Goal: Task Accomplishment & Management: Manage account settings

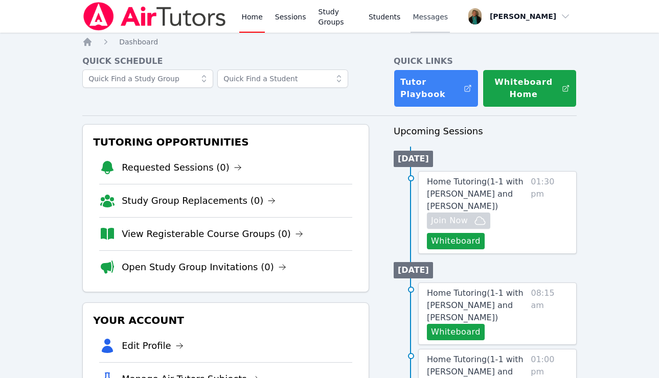
click at [438, 18] on span "Messages" at bounding box center [429, 17] width 35 height 10
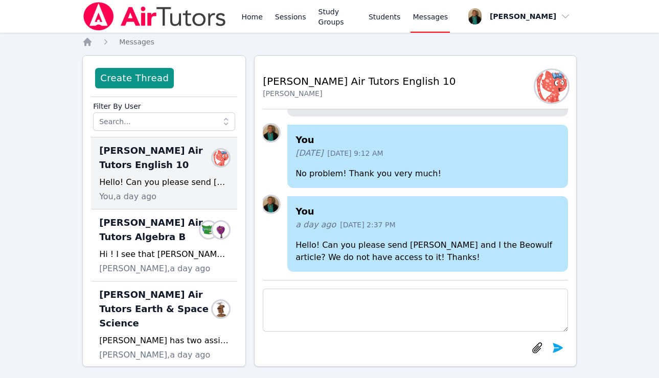
click at [433, 18] on span "Messages" at bounding box center [429, 17] width 35 height 10
click at [171, 186] on div "Hello! Can you please send [PERSON_NAME] and I the Beowulf article? We do not h…" at bounding box center [164, 182] width 130 height 12
click at [440, 18] on span "Messages" at bounding box center [429, 17] width 35 height 10
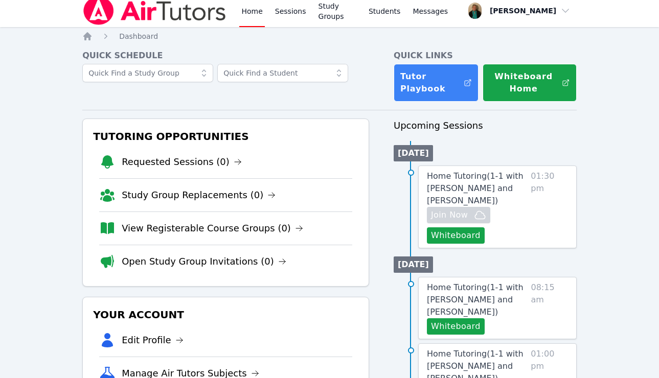
scroll to position [5, 0]
click at [388, 13] on link "Students" at bounding box center [384, 11] width 36 height 33
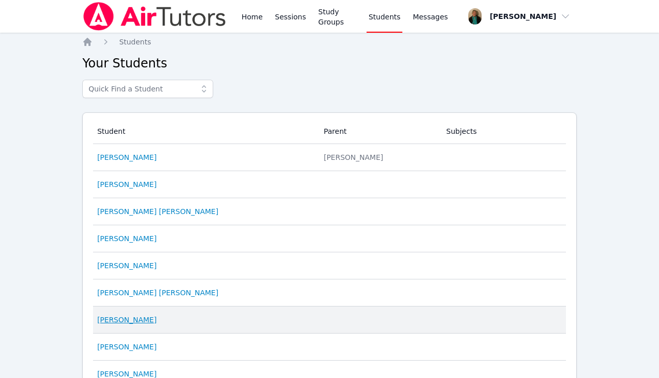
click at [141, 319] on link "Jeremiah Paulino-Grant" at bounding box center [126, 320] width 59 height 10
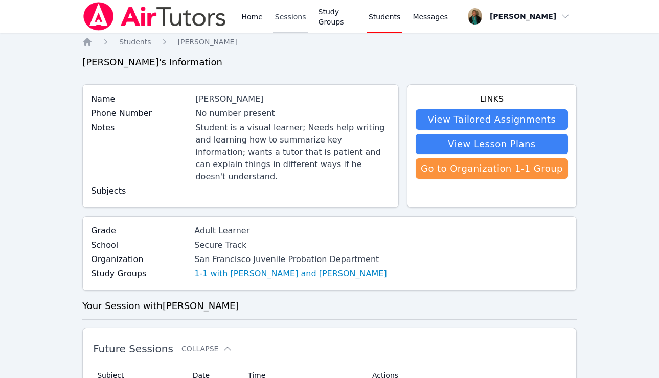
click at [289, 16] on link "Sessions" at bounding box center [290, 16] width 35 height 33
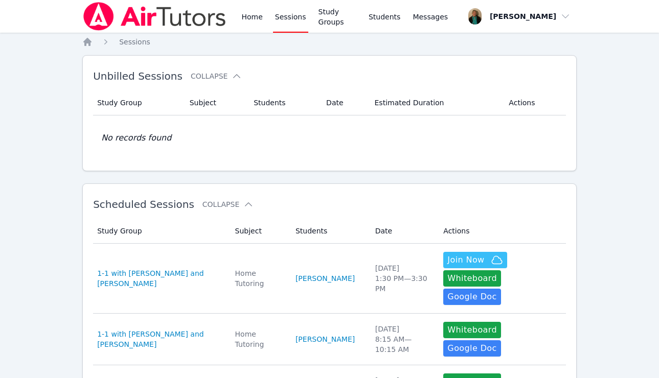
click at [291, 18] on link "Sessions" at bounding box center [290, 16] width 35 height 33
click at [255, 13] on link "Home" at bounding box center [251, 16] width 25 height 33
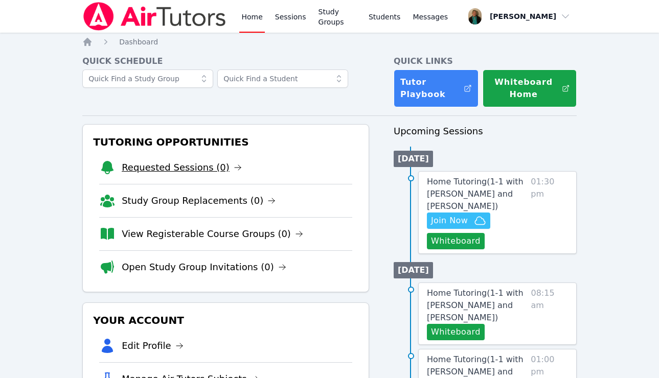
click at [177, 170] on link "Requested Sessions (0)" at bounding box center [182, 167] width 120 height 14
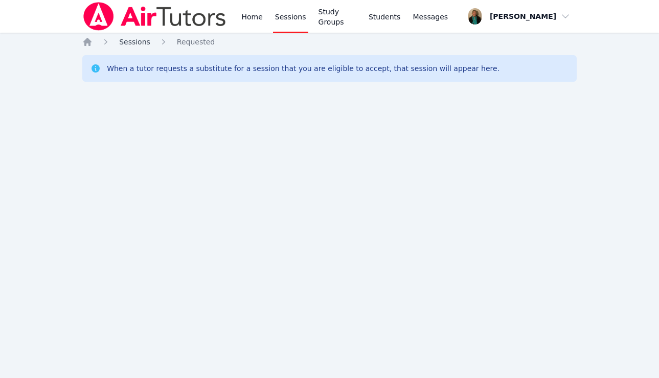
click at [134, 42] on span "Sessions" at bounding box center [134, 42] width 31 height 8
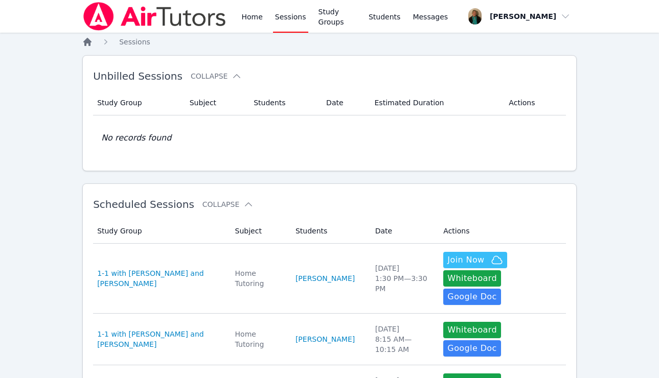
click at [82, 42] on icon "Breadcrumb" at bounding box center [87, 42] width 10 height 10
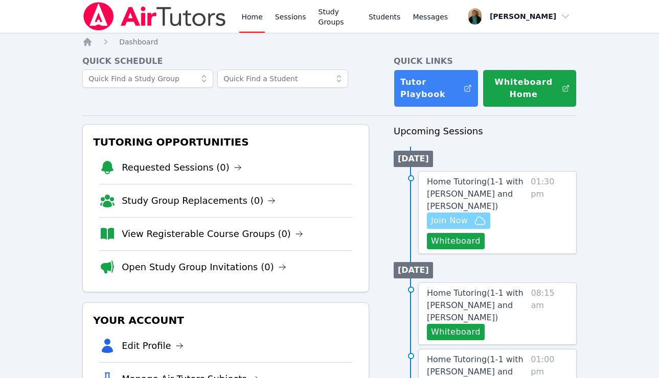
click at [446, 218] on span "Join Now" at bounding box center [449, 221] width 37 height 12
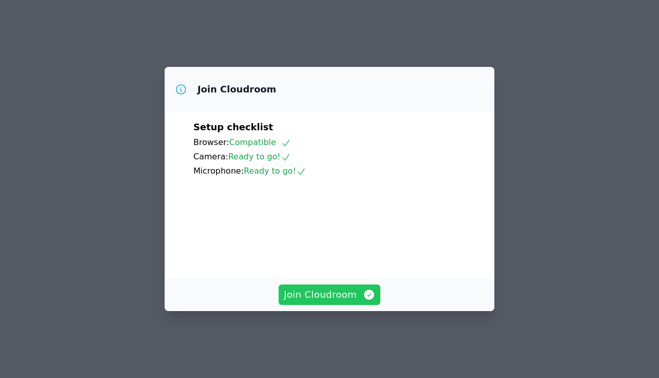
click at [329, 301] on span "Join Cloudroom" at bounding box center [329, 295] width 91 height 14
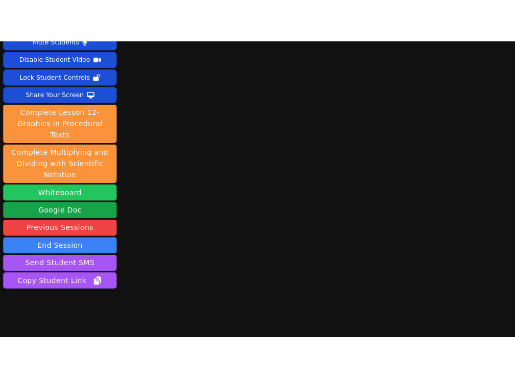
scroll to position [41, 0]
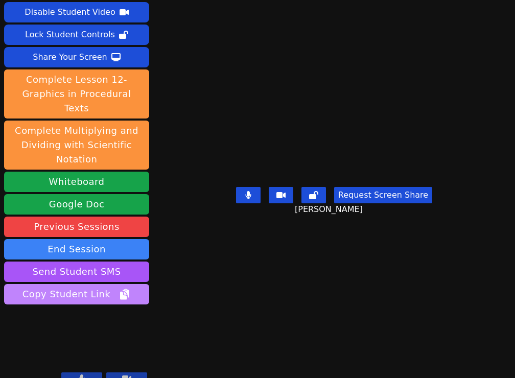
click at [128, 284] on button "Copy Student Link" at bounding box center [76, 294] width 145 height 20
click at [128, 284] on button "Link copied!" at bounding box center [76, 294] width 145 height 20
click at [128, 284] on button "Copy Student Link" at bounding box center [76, 294] width 145 height 20
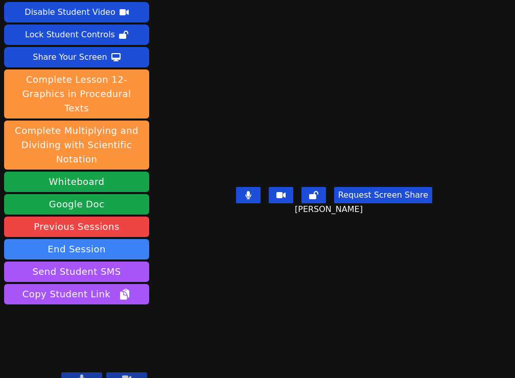
click at [355, 203] on button "Request Screen Share" at bounding box center [383, 195] width 98 height 16
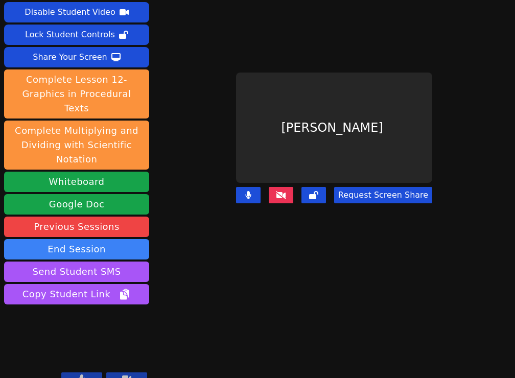
click at [363, 193] on button "Request Screen Share" at bounding box center [383, 195] width 98 height 16
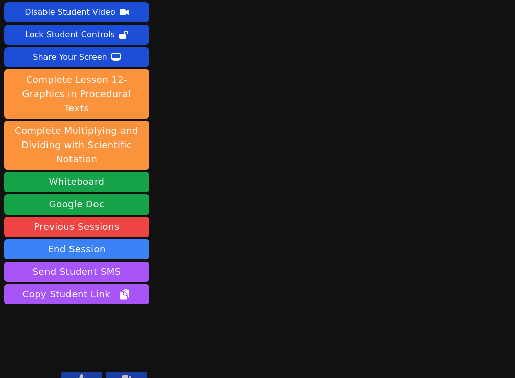
click at [83, 375] on icon at bounding box center [82, 379] width 6 height 8
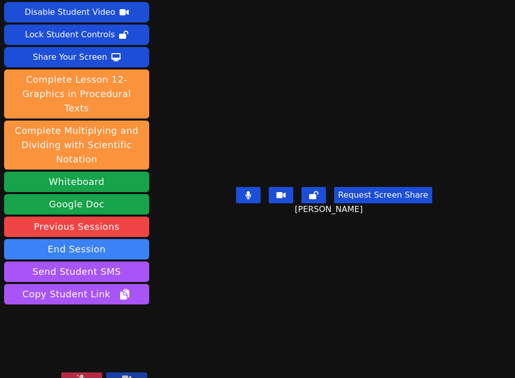
click at [83, 375] on icon at bounding box center [82, 379] width 10 height 8
click at [79, 375] on icon at bounding box center [82, 379] width 6 height 8
click at [78, 375] on icon at bounding box center [82, 379] width 10 height 8
click at [371, 203] on button "Request Screen Share" at bounding box center [383, 195] width 98 height 16
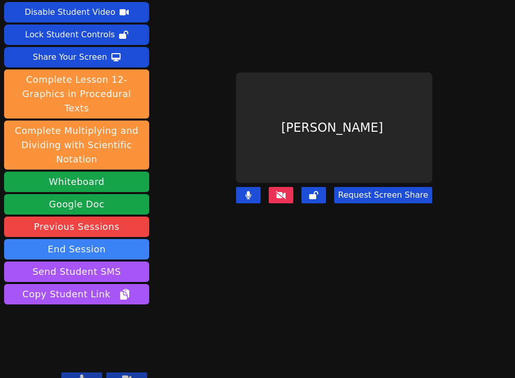
click at [380, 192] on button "Request Screen Share" at bounding box center [383, 195] width 98 height 16
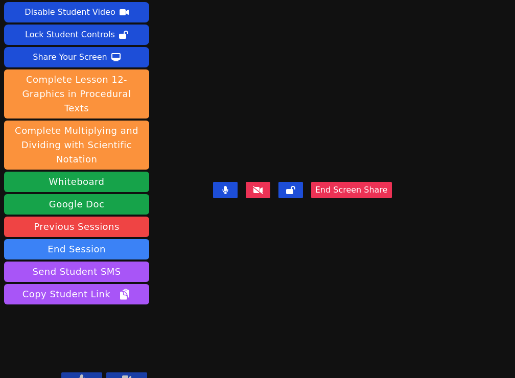
click at [80, 375] on icon at bounding box center [82, 379] width 6 height 8
click at [80, 375] on icon at bounding box center [82, 379] width 10 height 8
click at [80, 375] on icon at bounding box center [82, 379] width 6 height 8
click at [80, 375] on icon at bounding box center [82, 379] width 10 height 8
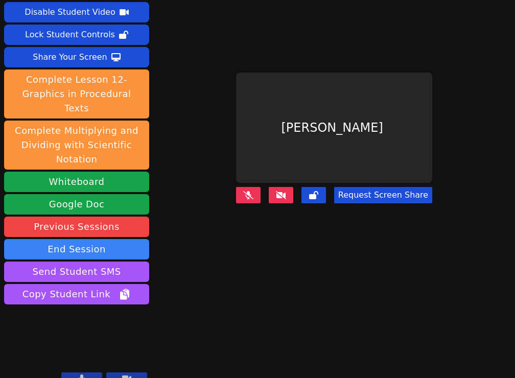
click at [84, 375] on icon at bounding box center [82, 379] width 6 height 8
click at [80, 375] on icon at bounding box center [82, 379] width 10 height 8
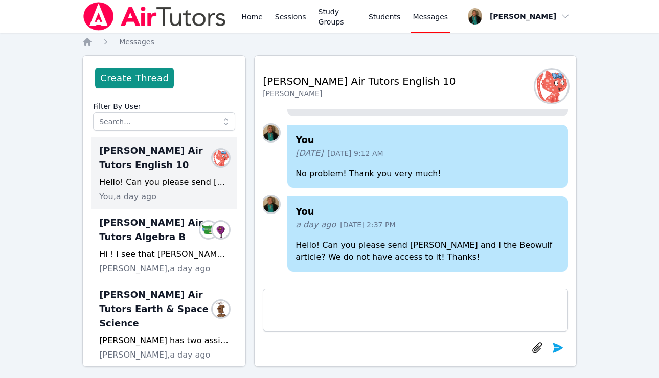
click at [178, 172] on span "Blake Hafner Air Tutors English 10" at bounding box center [158, 158] width 118 height 29
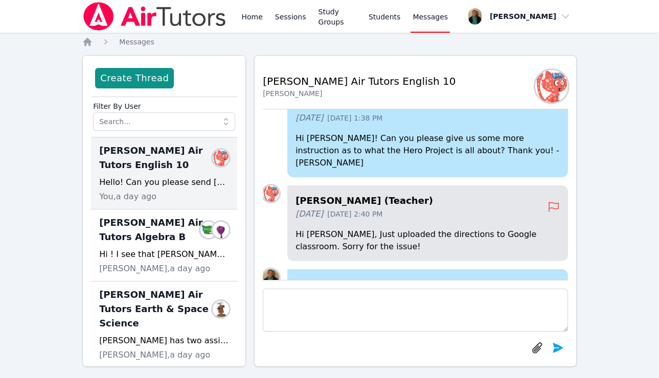
scroll to position [-145, 0]
click at [163, 165] on span "Blake Hafner Air Tutors English 10" at bounding box center [158, 158] width 118 height 29
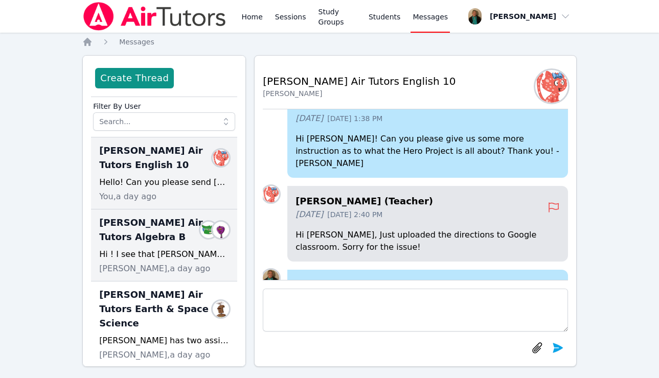
click at [153, 249] on div "Hi ! I see that Blake was not happy about doing math by all of his comments. I'…" at bounding box center [164, 254] width 130 height 12
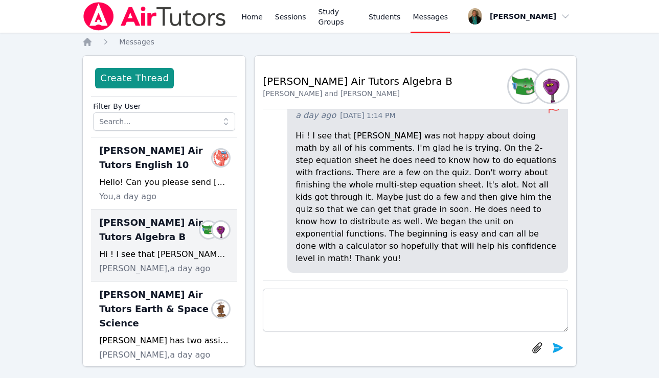
scroll to position [0, 0]
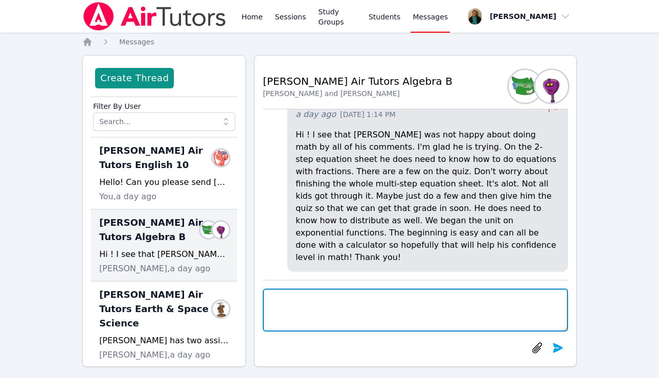
click at [356, 299] on textarea at bounding box center [415, 310] width 305 height 43
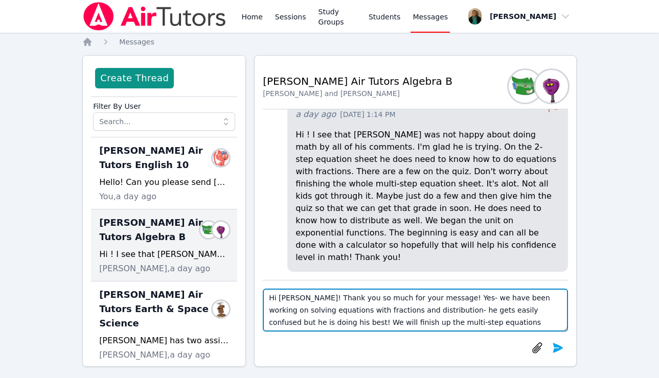
click at [343, 322] on textarea "Hi Heather! Thank you so much for your message! Yes- we have been working on so…" at bounding box center [415, 310] width 305 height 43
click at [470, 321] on textarea "Hi Heather! Thank you so much for your message! Yes- we have been working on so…" at bounding box center [415, 310] width 305 height 43
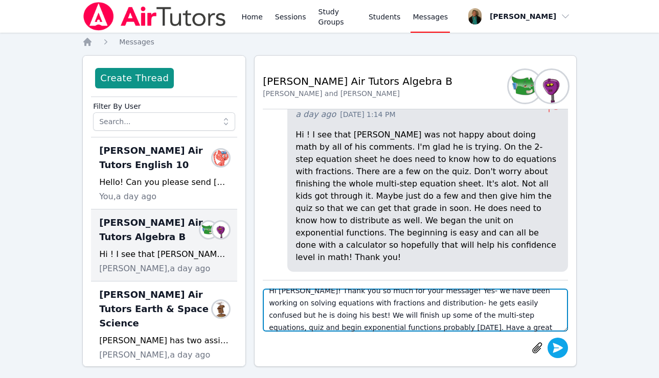
type textarea "Hi Heather! Thank you so much for your message! Yes- we have been working on so…"
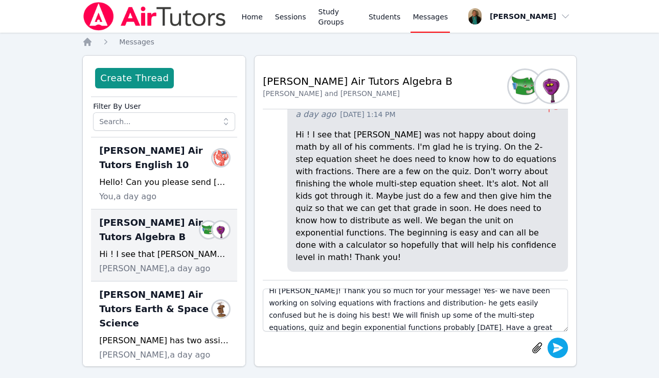
click at [563, 351] on icon "submit" at bounding box center [557, 348] width 12 height 12
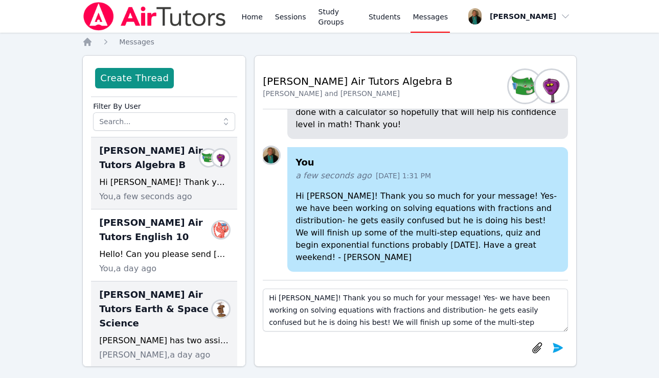
click at [161, 335] on div "Blake has two assignments to do before he takes the quiz. He needs to do the Cr…" at bounding box center [164, 341] width 130 height 12
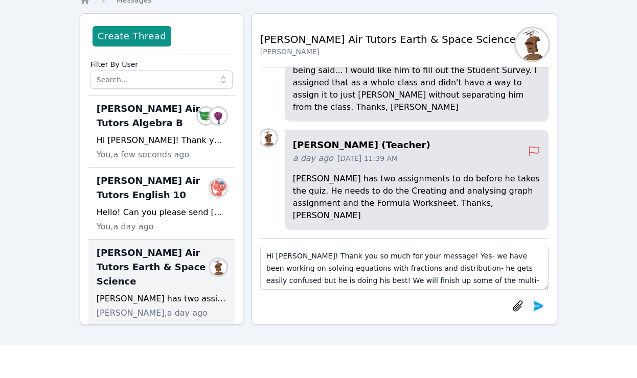
scroll to position [48, 0]
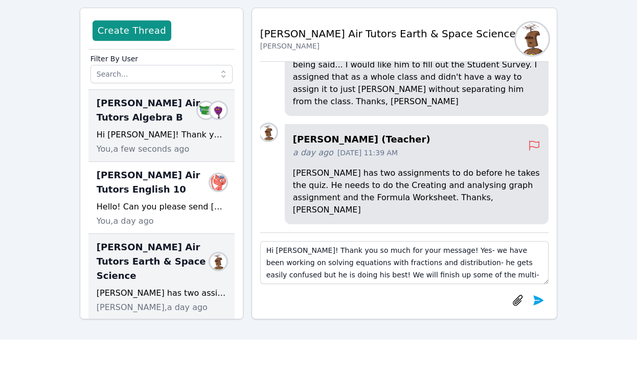
click at [158, 135] on div "Hi Heather! Thank you so much for your message! Yes- we have been working on so…" at bounding box center [162, 135] width 130 height 12
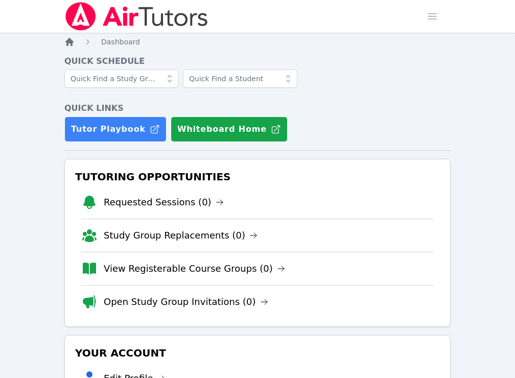
click at [68, 45] on icon "Breadcrumb" at bounding box center [69, 42] width 8 height 8
click at [69, 42] on icon "Breadcrumb" at bounding box center [69, 42] width 8 height 8
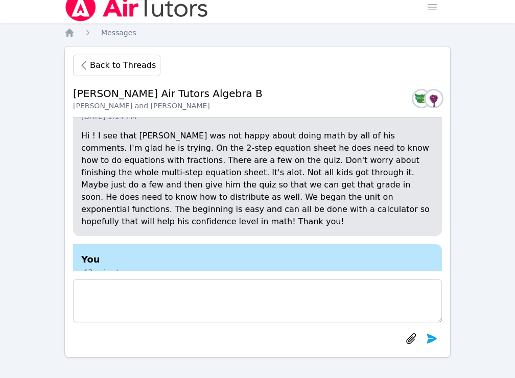
scroll to position [-105, 0]
click at [115, 35] on span "Messages" at bounding box center [118, 33] width 35 height 8
click at [122, 35] on span "Messages" at bounding box center [118, 33] width 35 height 8
click at [67, 32] on icon "Breadcrumb" at bounding box center [69, 33] width 8 height 8
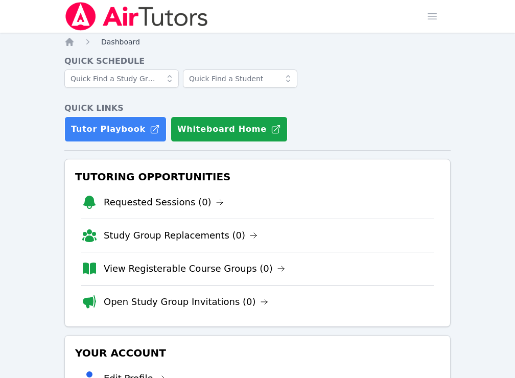
click at [124, 39] on span "Dashboard" at bounding box center [120, 42] width 39 height 8
click at [436, 16] on span "button" at bounding box center [432, 16] width 22 height 22
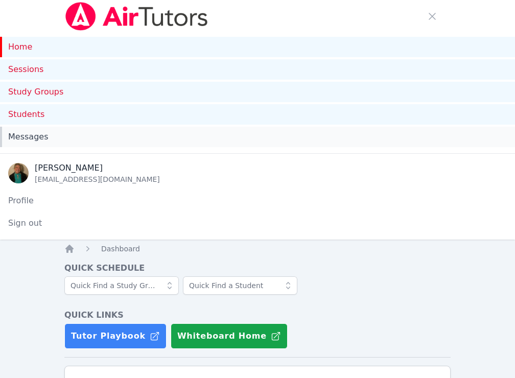
click at [35, 137] on span "Messages" at bounding box center [28, 137] width 40 height 12
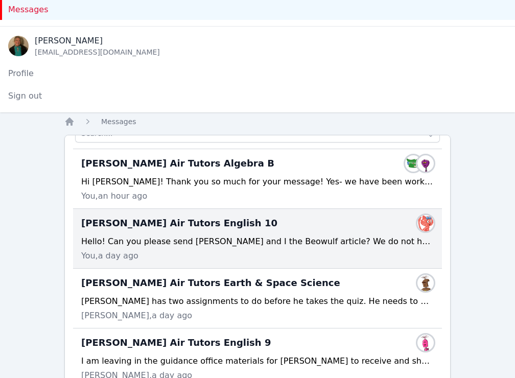
scroll to position [68, 0]
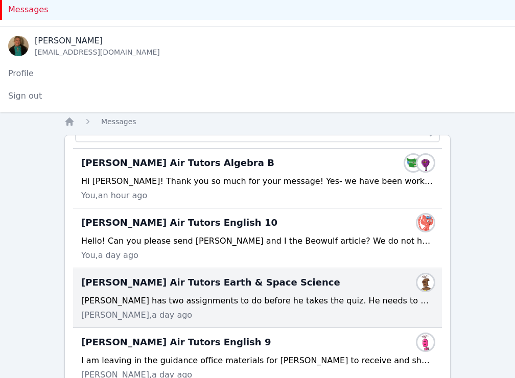
click at [142, 301] on div "Blake has two assignments to do before he takes the quiz. He needs to do the Cr…" at bounding box center [257, 301] width 353 height 12
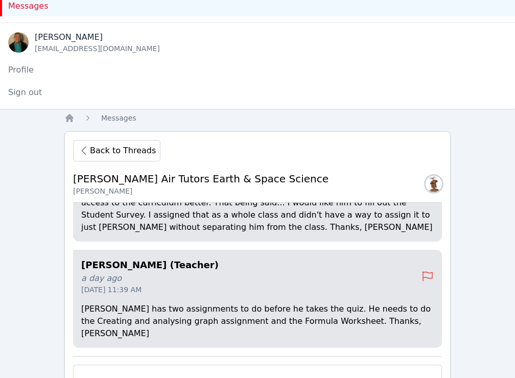
scroll to position [0, 0]
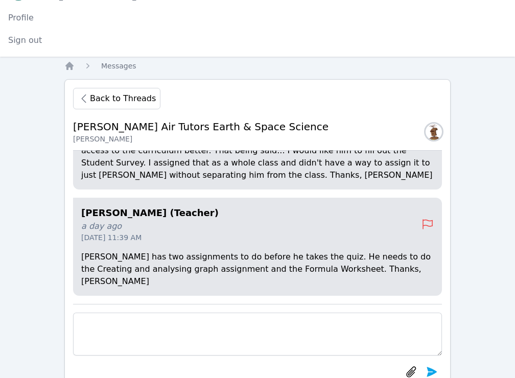
scroll to position [216, 0]
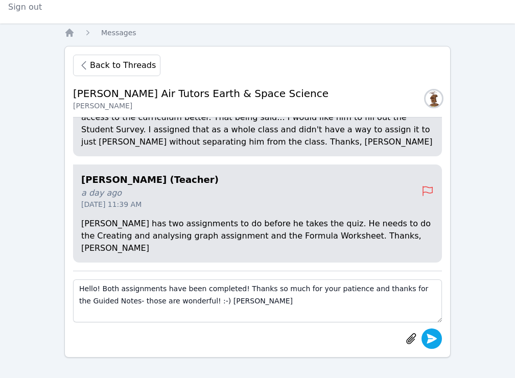
type textarea "Hello! Both assignments have been completed! Thanks so much for your patience a…"
click at [431, 336] on icon "submit" at bounding box center [432, 339] width 10 height 10
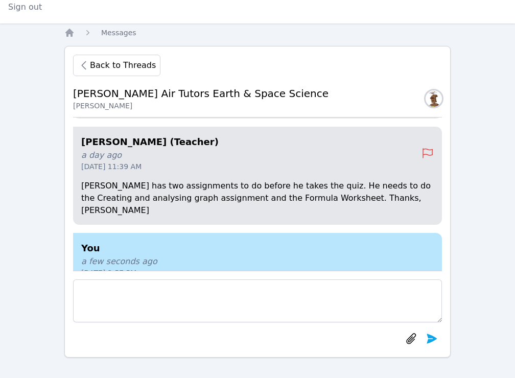
scroll to position [0, 0]
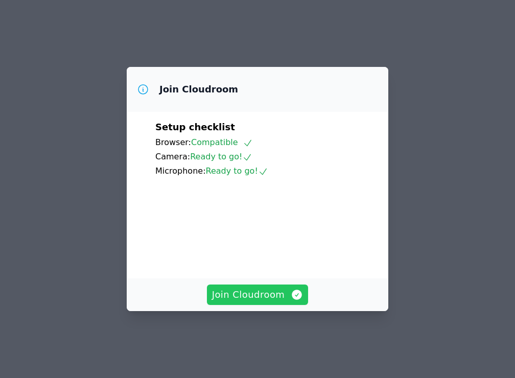
click at [255, 302] on span "Join Cloudroom" at bounding box center [257, 295] width 91 height 14
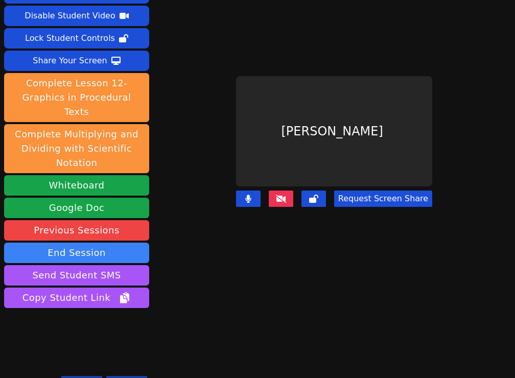
scroll to position [41, 0]
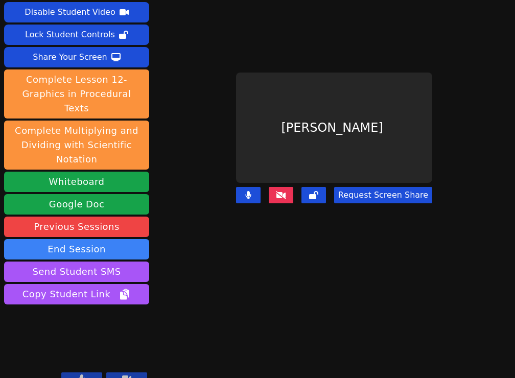
click at [373, 191] on button "Request Screen Share" at bounding box center [383, 195] width 98 height 16
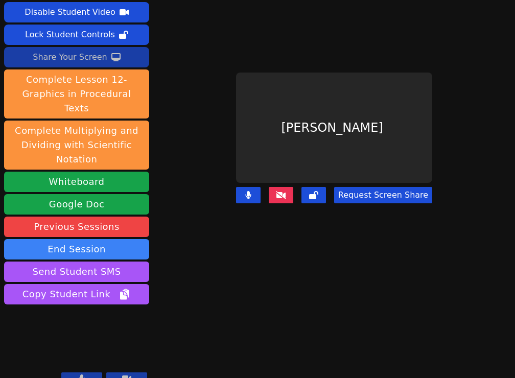
click at [76, 57] on div "Share Your Screen" at bounding box center [70, 57] width 75 height 16
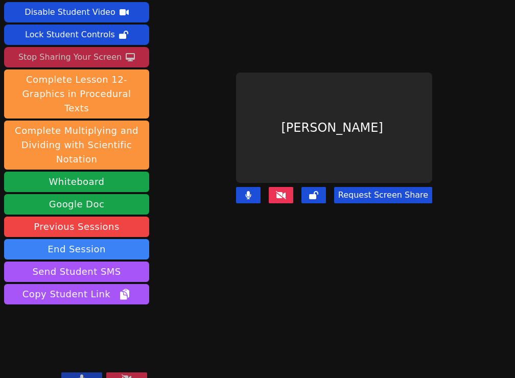
click at [389, 192] on button "Request Screen Share" at bounding box center [383, 195] width 98 height 16
click at [389, 189] on button "Request Screen Share" at bounding box center [383, 195] width 98 height 16
click at [392, 195] on button "Request Screen Share" at bounding box center [383, 195] width 98 height 16
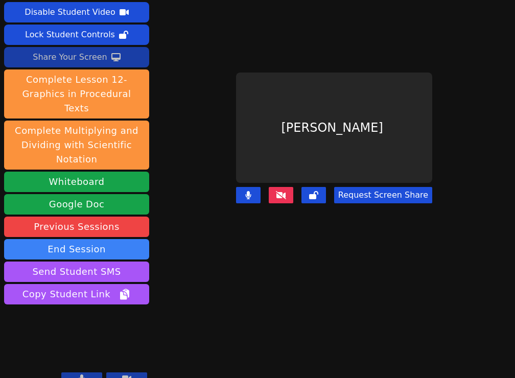
click at [42, 58] on div "Share Your Screen" at bounding box center [70, 57] width 75 height 16
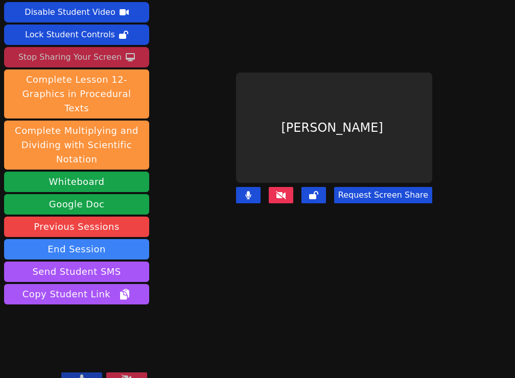
click at [376, 196] on button "Request Screen Share" at bounding box center [383, 195] width 98 height 16
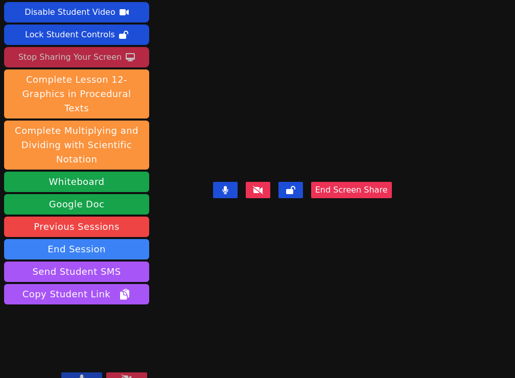
click at [79, 57] on div "Stop Sharing Your Screen" at bounding box center [69, 57] width 103 height 16
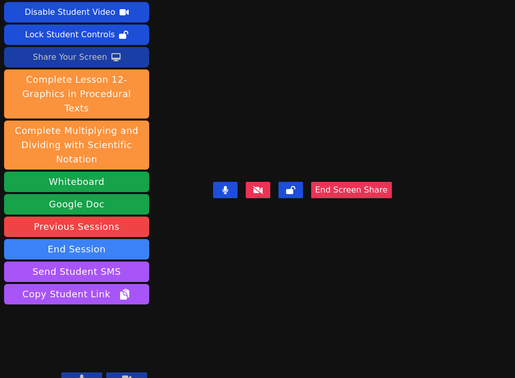
click at [213, 291] on div "Blake Hafner End Screen Share" at bounding box center [302, 148] width 179 height 378
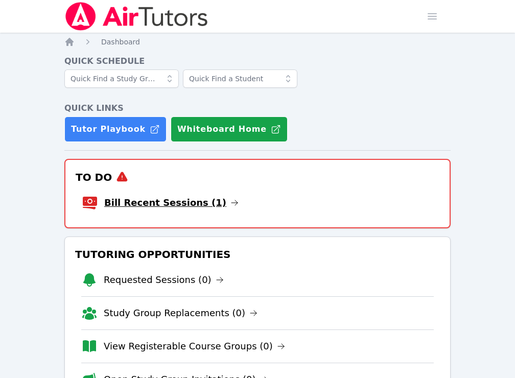
click at [160, 207] on link "Bill Recent Sessions (1)" at bounding box center [171, 203] width 134 height 14
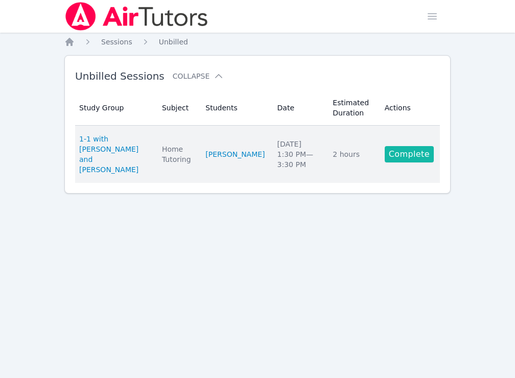
click at [398, 148] on link "Complete" at bounding box center [409, 154] width 49 height 16
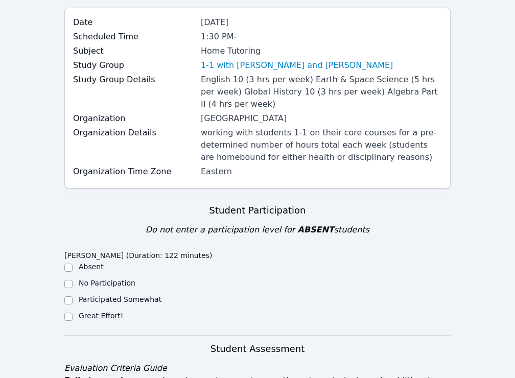
scroll to position [102, 0]
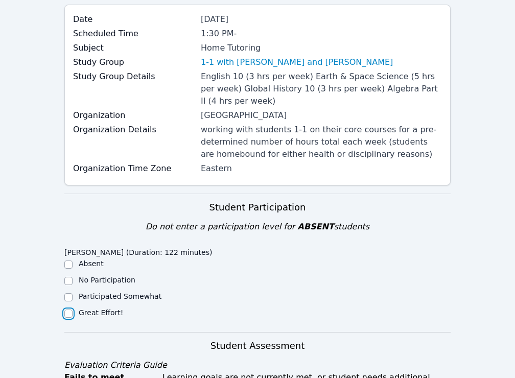
click at [68, 313] on input "Great Effort!" at bounding box center [68, 314] width 8 height 8
checkbox input "true"
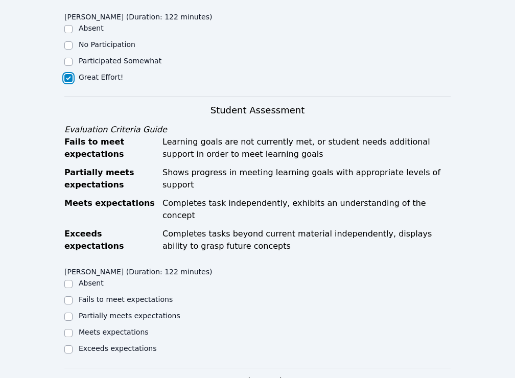
scroll to position [339, 0]
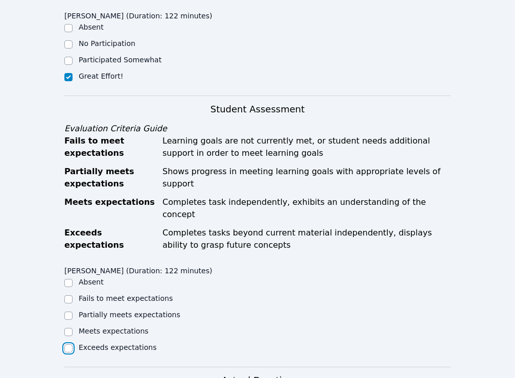
click at [69, 344] on input "Exceeds expectations" at bounding box center [68, 348] width 8 height 8
checkbox input "true"
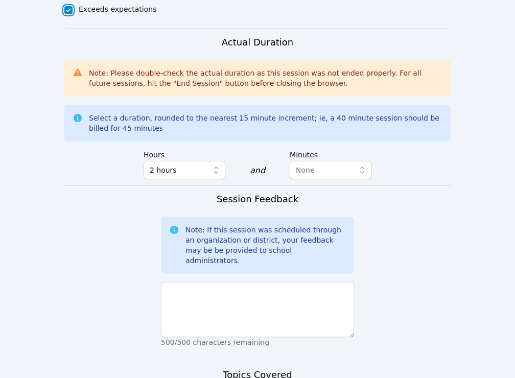
scroll to position [680, 0]
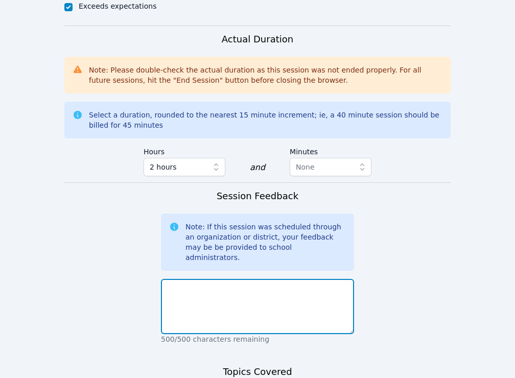
click at [177, 296] on textarea at bounding box center [257, 306] width 193 height 55
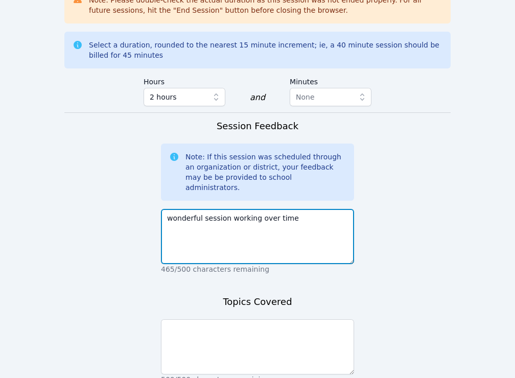
scroll to position [812, 0]
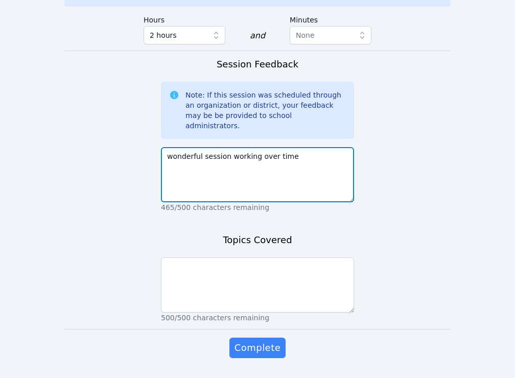
type textarea "wonderful session working over time"
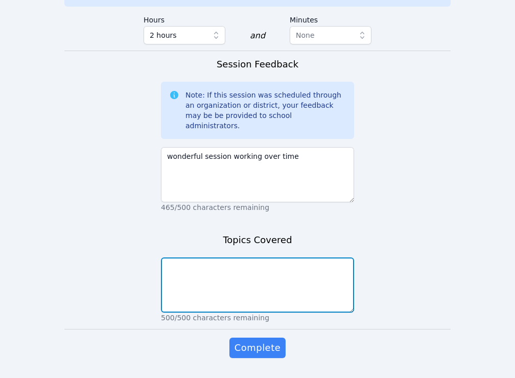
click at [248, 279] on textarea at bounding box center [257, 285] width 193 height 55
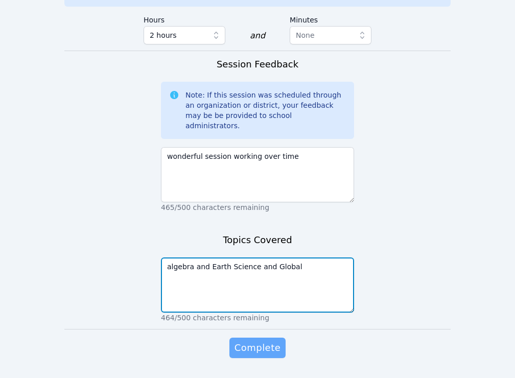
type textarea "algebra and Earth Science and Global"
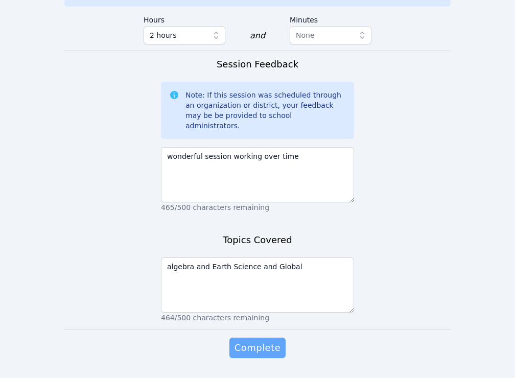
click at [270, 341] on span "Complete" at bounding box center [258, 348] width 46 height 14
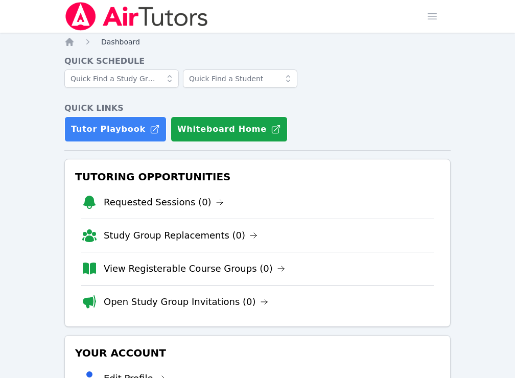
click at [127, 42] on span "Dashboard" at bounding box center [120, 42] width 39 height 8
click at [69, 43] on icon "Breadcrumb" at bounding box center [69, 42] width 8 height 8
click at [69, 39] on icon "Breadcrumb" at bounding box center [69, 42] width 8 height 8
click at [69, 42] on icon "Breadcrumb" at bounding box center [69, 42] width 8 height 8
click at [69, 45] on icon "Breadcrumb" at bounding box center [69, 42] width 10 height 10
